Goal: Navigation & Orientation: Find specific page/section

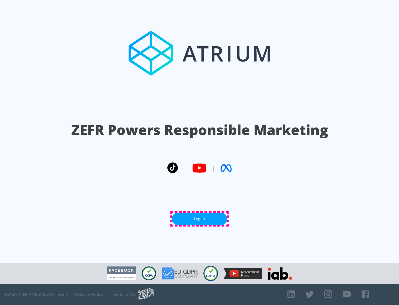
click at [200, 219] on link "Log In" at bounding box center [199, 219] width 55 height 12
